Goal: Task Accomplishment & Management: Use online tool/utility

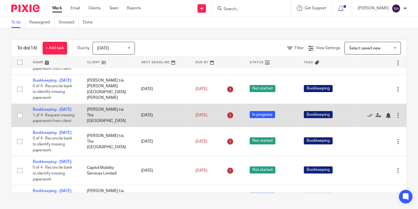
scroll to position [66, 0]
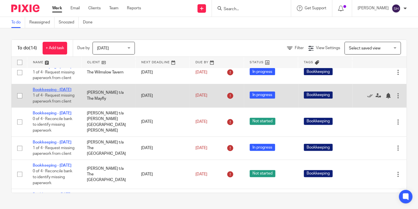
click at [57, 92] on link "Bookkeeping - [DATE]" at bounding box center [52, 90] width 39 height 4
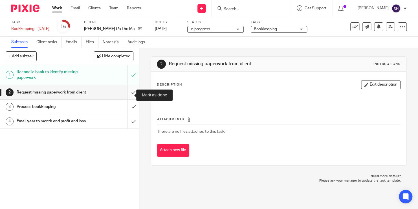
click at [130, 97] on input "submit" at bounding box center [69, 92] width 139 height 14
